Goal: Find specific page/section: Find specific page/section

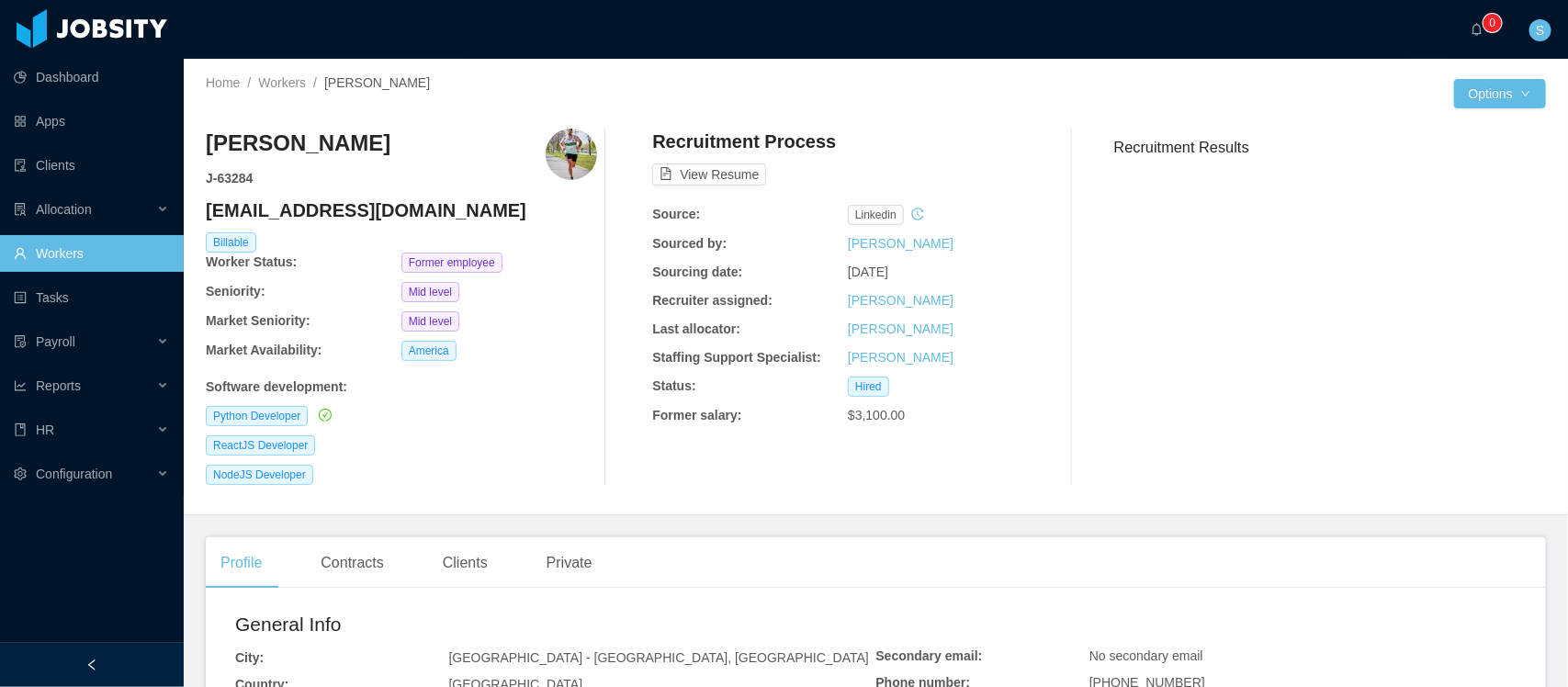
click at [297, 71] on div "Home / Workers / [PERSON_NAME] / Options [PERSON_NAME] J- 63284 [EMAIL_ADDRESS]…" at bounding box center [875, 287] width 1384 height 456
click at [295, 78] on link "Workers" at bounding box center [282, 83] width 48 height 15
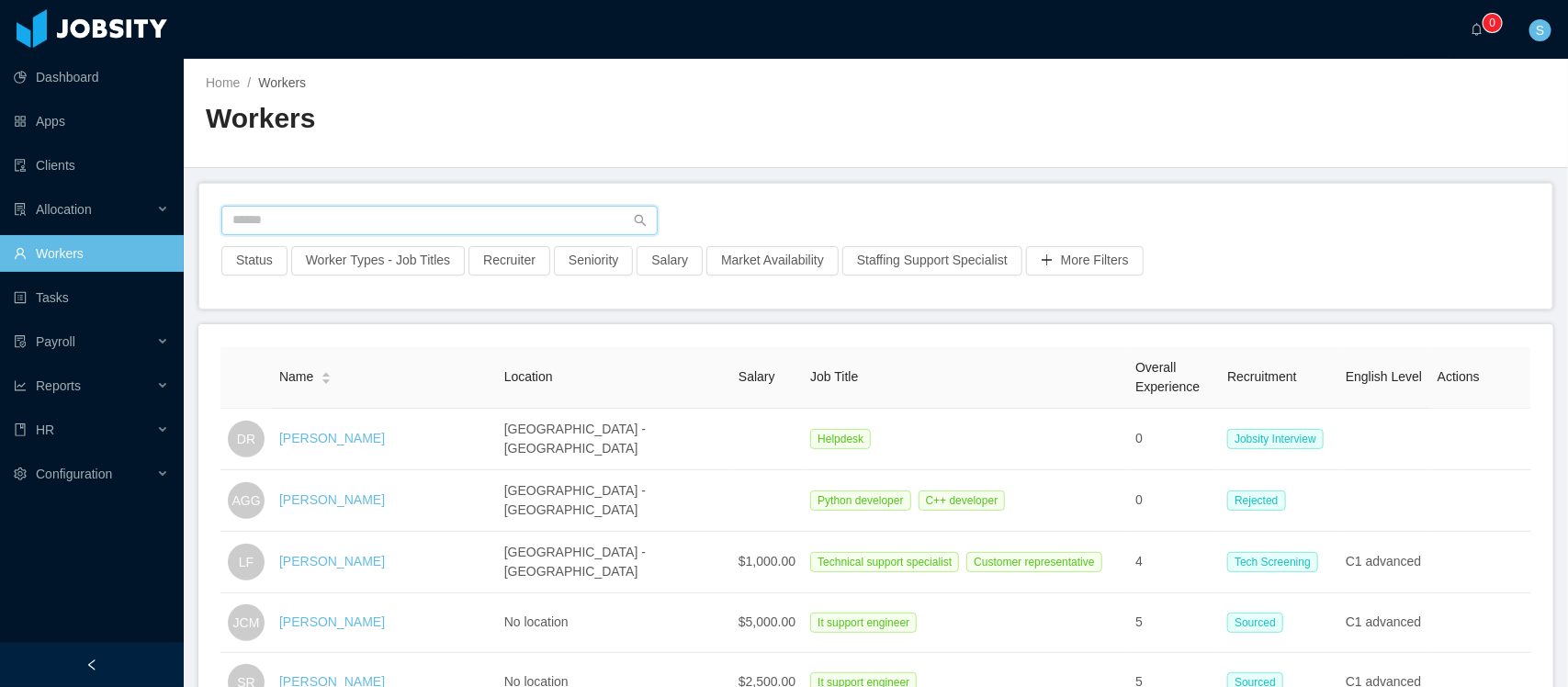
click at [404, 226] on input "text" at bounding box center [439, 221] width 436 height 30
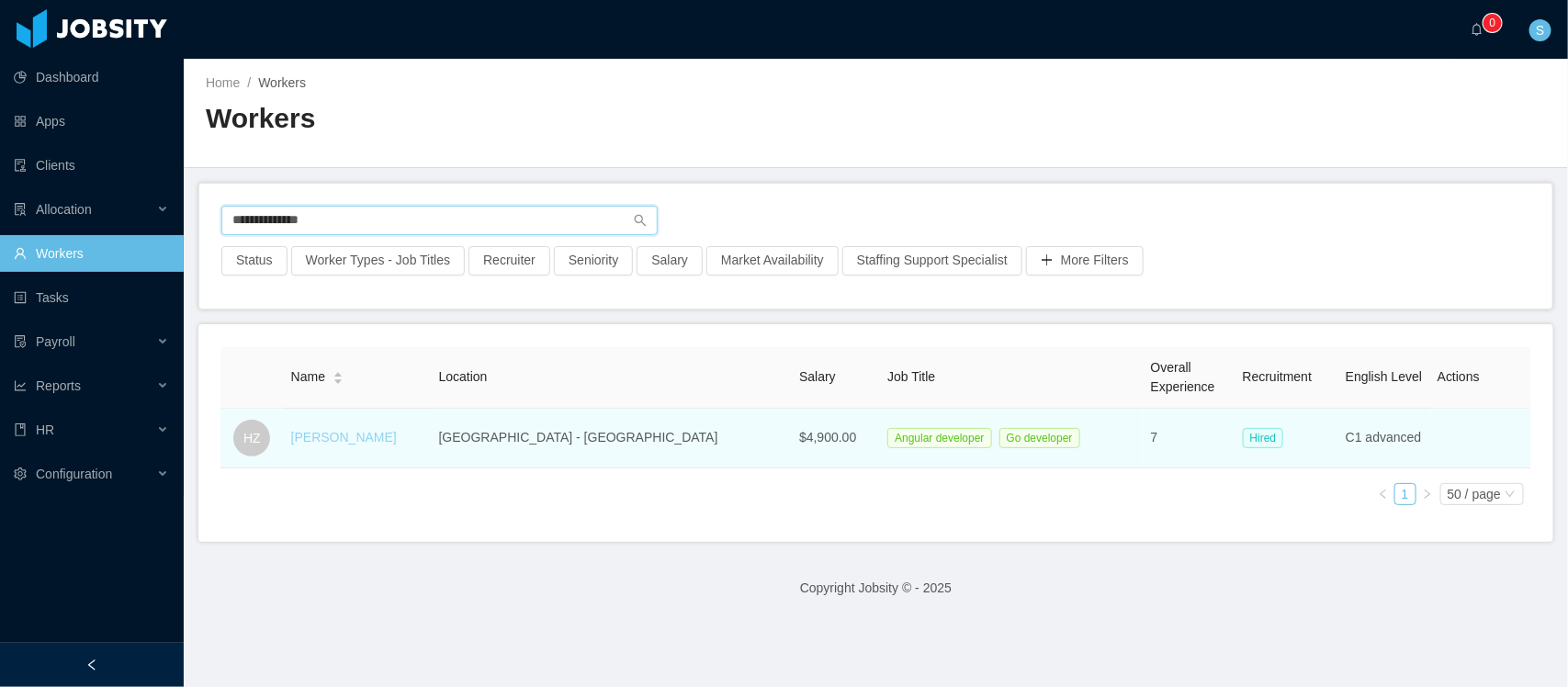
type input "**********"
click at [396, 436] on link "[PERSON_NAME]" at bounding box center [344, 436] width 106 height 15
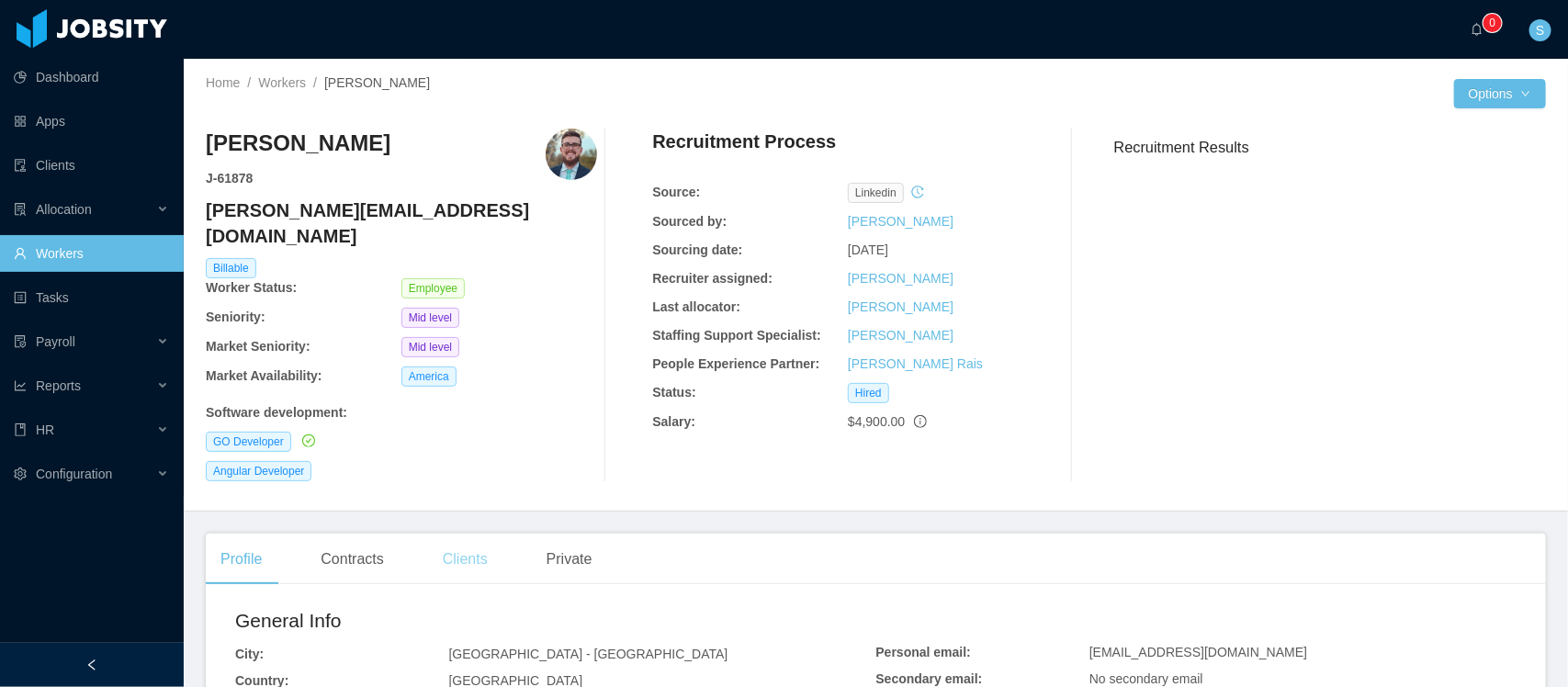
click at [457, 535] on div "Clients" at bounding box center [465, 560] width 75 height 52
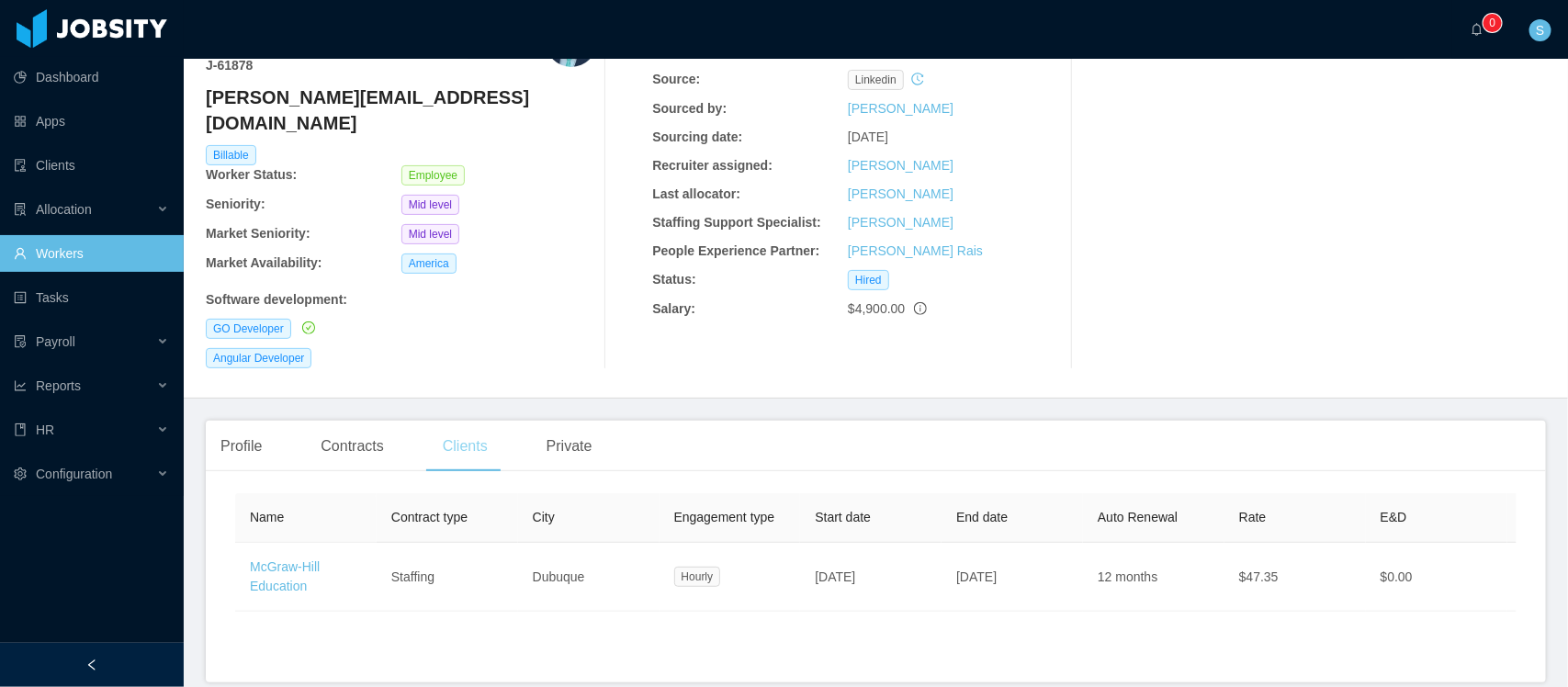
scroll to position [114, 0]
